Goal: Task Accomplishment & Management: Complete application form

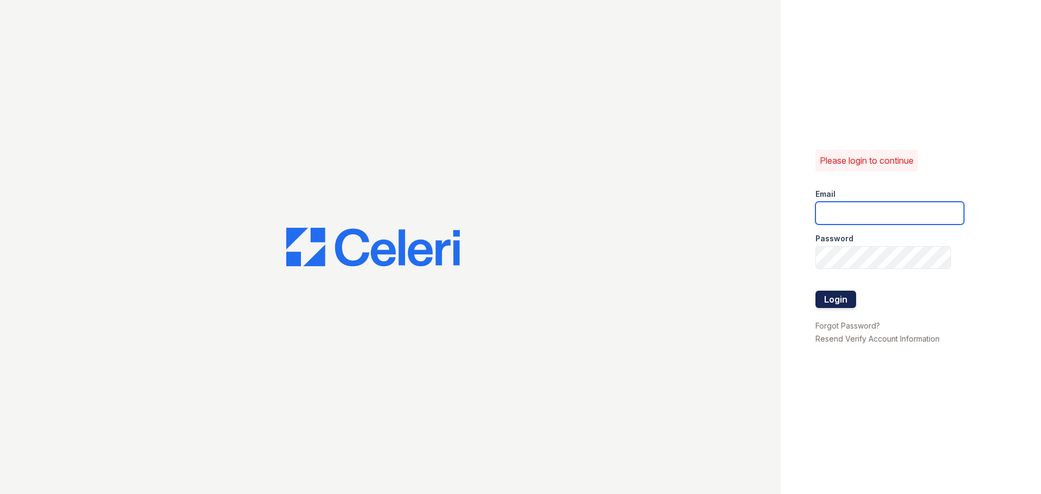
type input "[PERSON_NAME][EMAIL_ADDRESS][DOMAIN_NAME]"
click at [825, 303] on button "Login" at bounding box center [836, 299] width 41 height 17
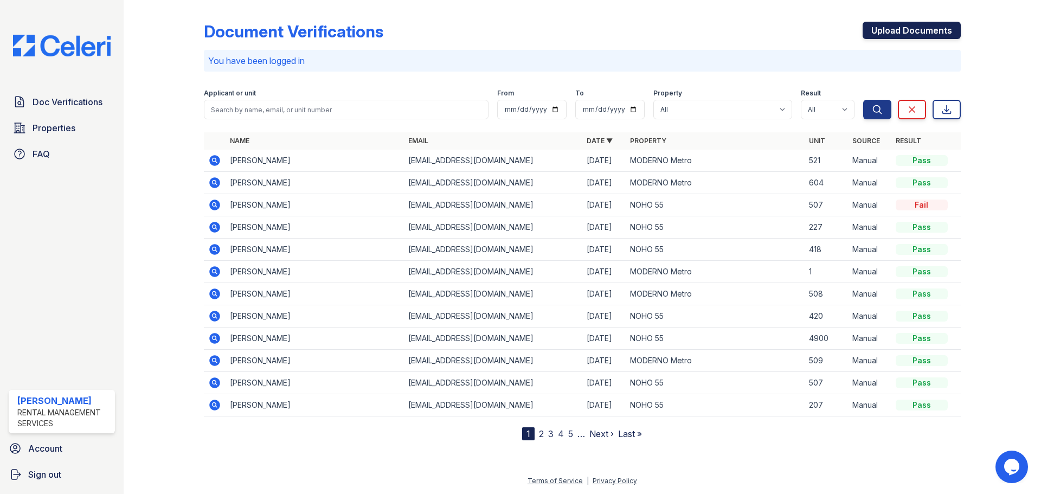
click at [898, 38] on link "Upload Documents" at bounding box center [912, 30] width 98 height 17
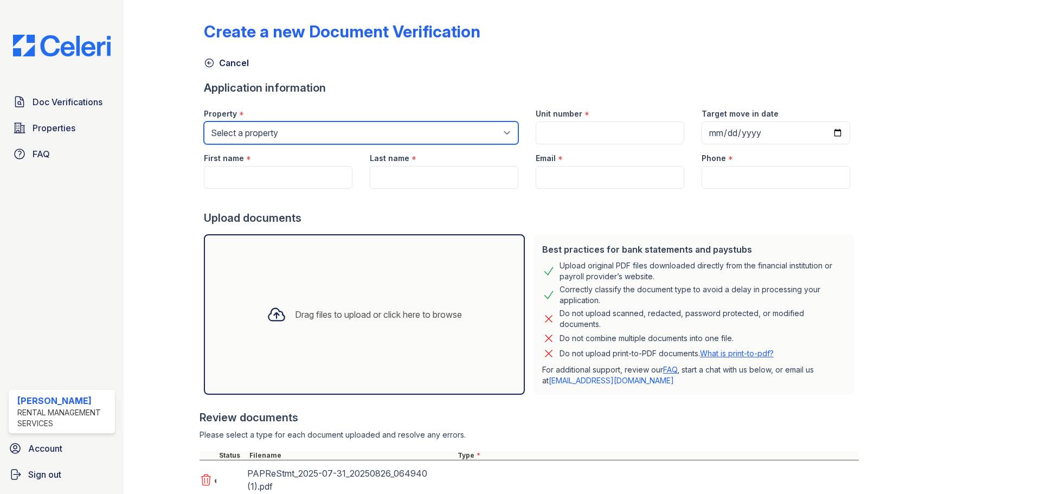
click at [342, 136] on select "Select a property MODERNO Metro NOHO 55" at bounding box center [361, 132] width 314 height 23
select select "44"
click at [204, 121] on select "Select a property MODERNO Metro NOHO 55" at bounding box center [361, 132] width 314 height 23
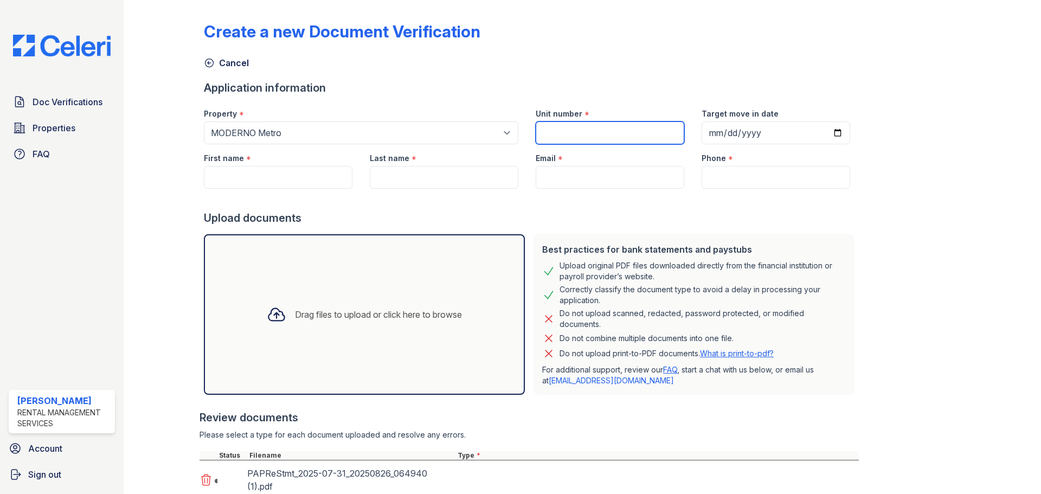
click at [561, 125] on input "Unit number" at bounding box center [610, 132] width 149 height 23
type input "523"
paste input "Pablo A. Pastrano Recalde"
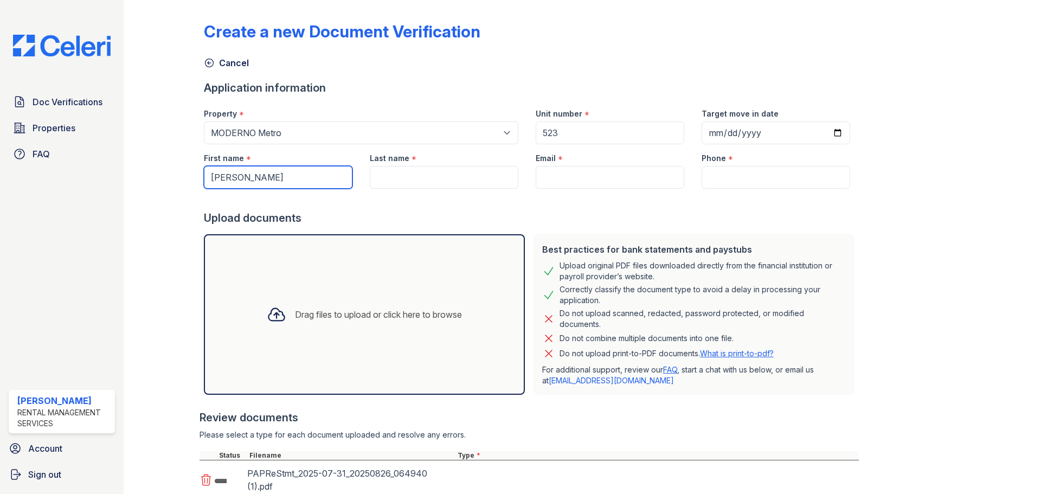
type input "[PERSON_NAME]"
paste input "[PERSON_NAME] [PERSON_NAME]"
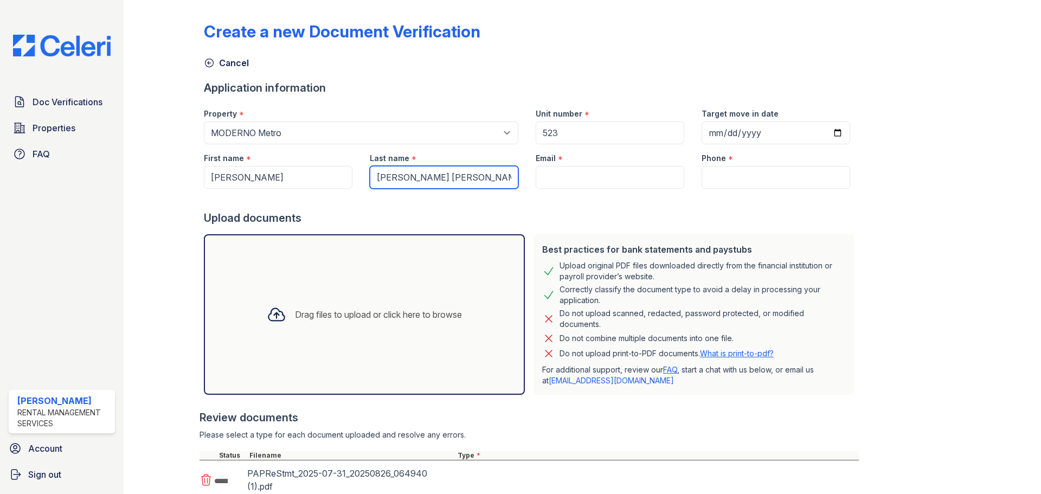
type input "[PERSON_NAME] [PERSON_NAME]"
type input "[EMAIL_ADDRESS][DOMAIN_NAME]"
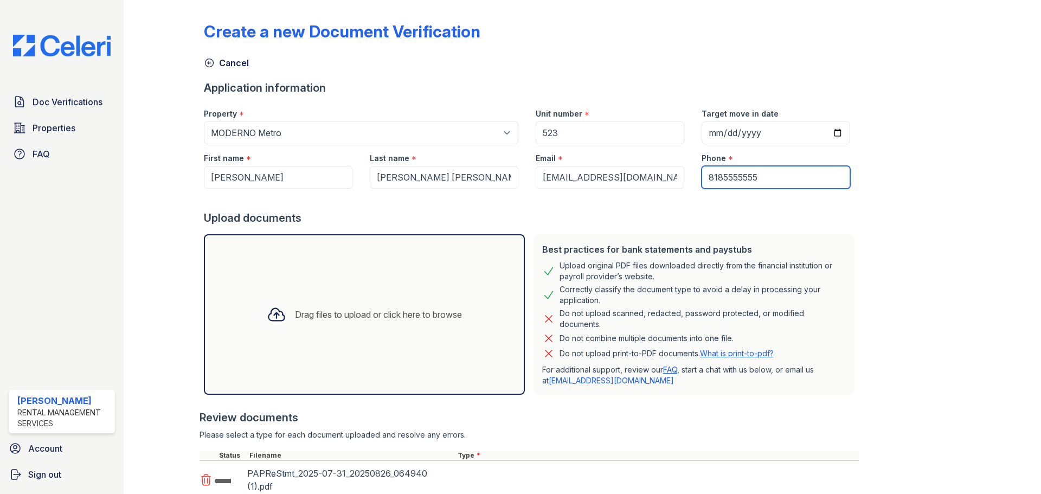
type input "8185555555"
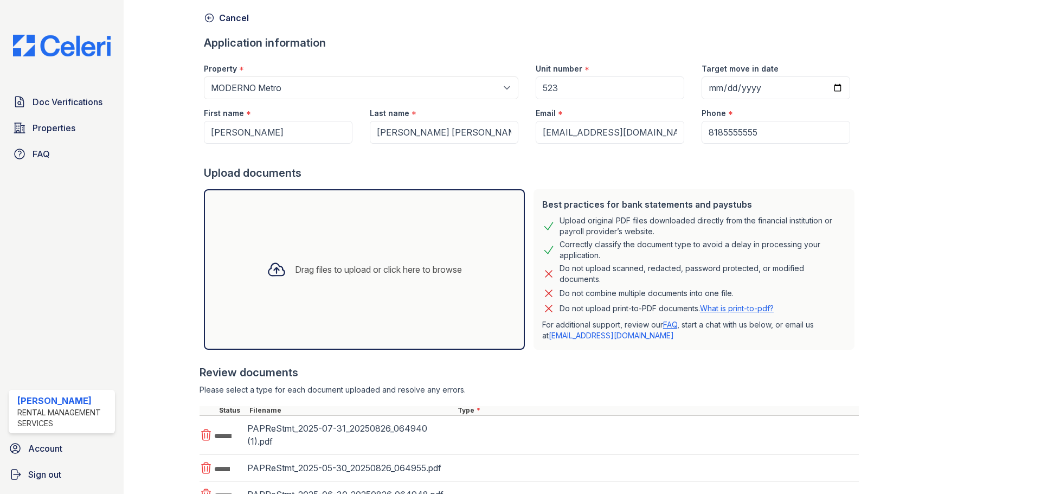
scroll to position [135, 0]
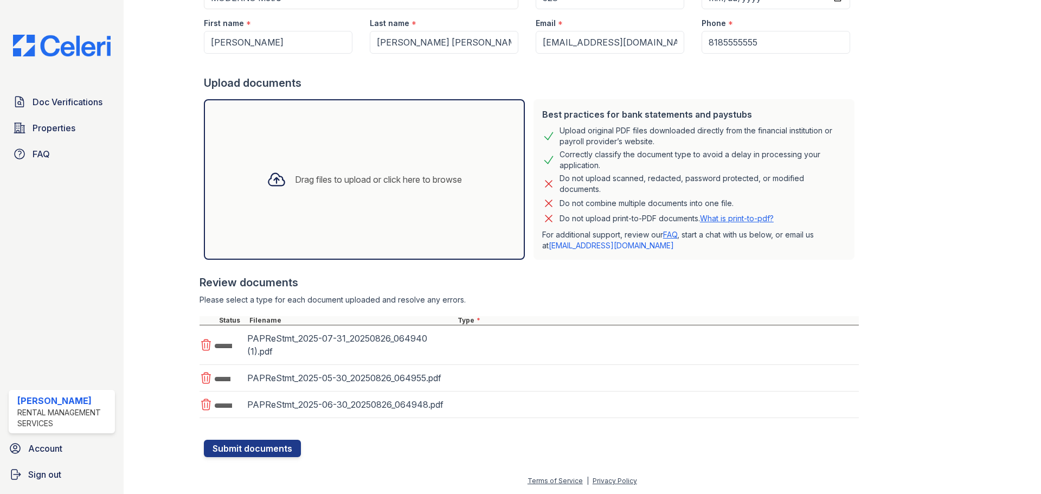
click at [438, 433] on div at bounding box center [531, 434] width 655 height 11
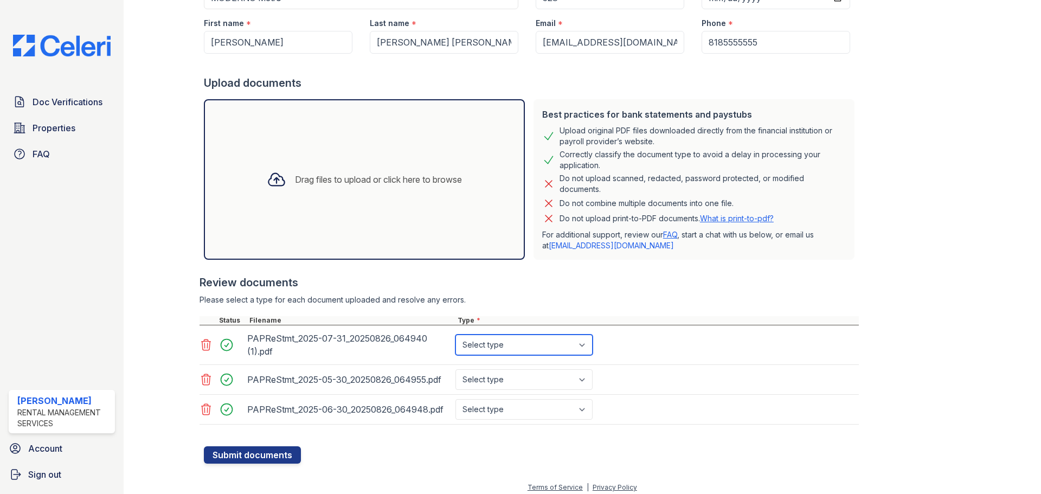
click at [519, 336] on select "Select type Paystub Bank Statement Offer Letter Tax Documents Benefit Award Let…" at bounding box center [523, 345] width 137 height 21
click at [516, 337] on select "Select type Paystub Bank Statement Offer Letter Tax Documents Benefit Award Let…" at bounding box center [523, 345] width 137 height 21
select select "bank_statement"
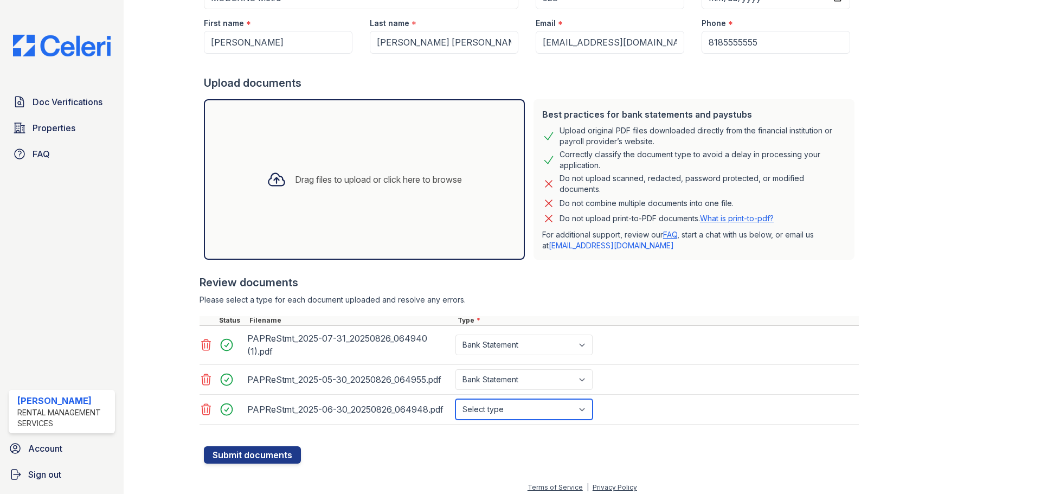
select select "bank_statement"
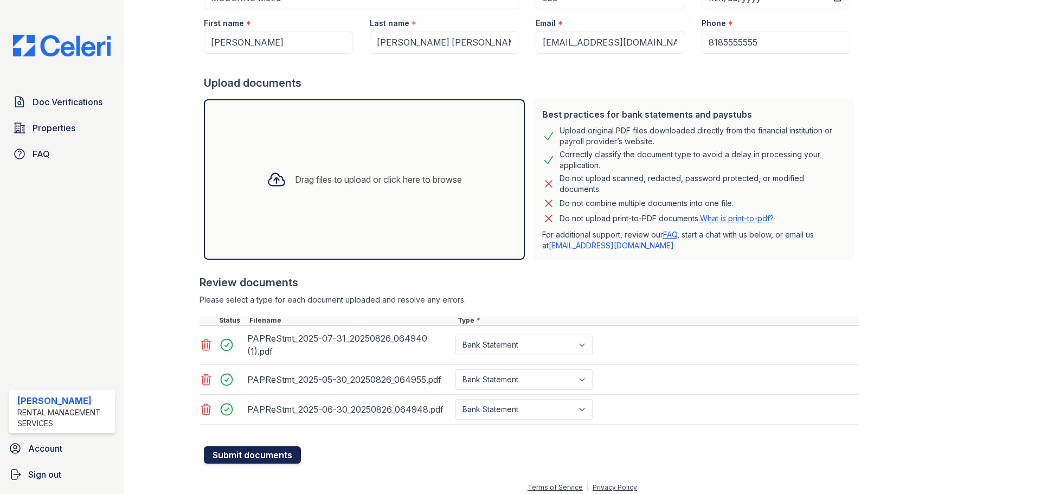
click at [272, 457] on button "Submit documents" at bounding box center [252, 454] width 97 height 17
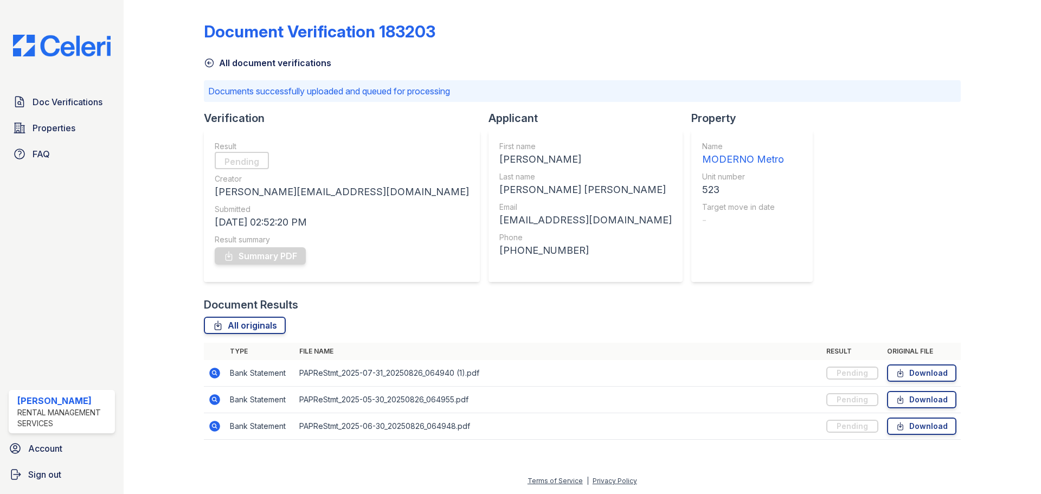
click at [797, 168] on div "Document Verification 183203 All document verifications Documents successfully …" at bounding box center [582, 227] width 757 height 446
